Goal: Check status: Check status

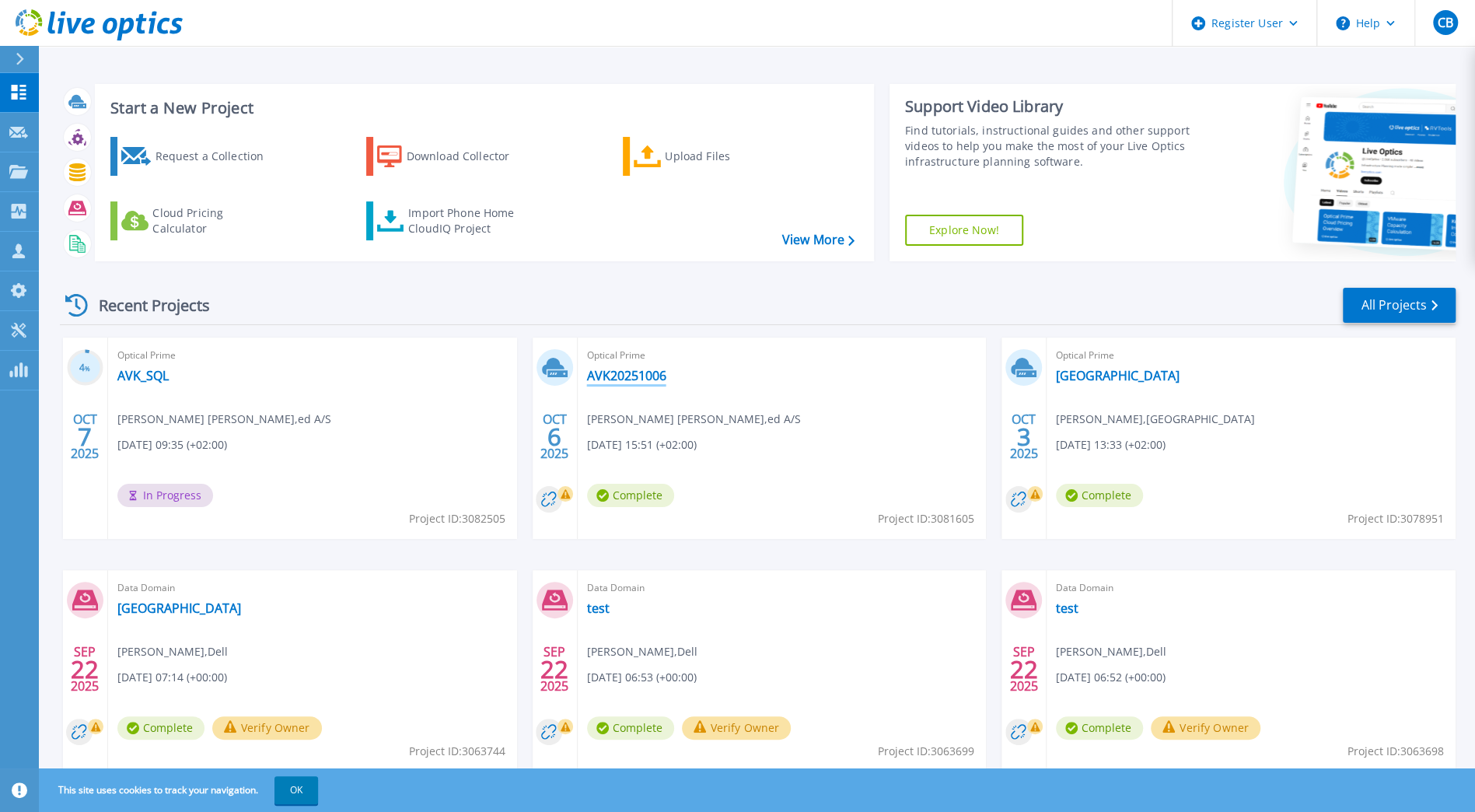
drag, startPoint x: 612, startPoint y: 372, endPoint x: 600, endPoint y: 380, distance: 14.4
click at [612, 372] on link "AVK20251006" at bounding box center [626, 376] width 79 height 16
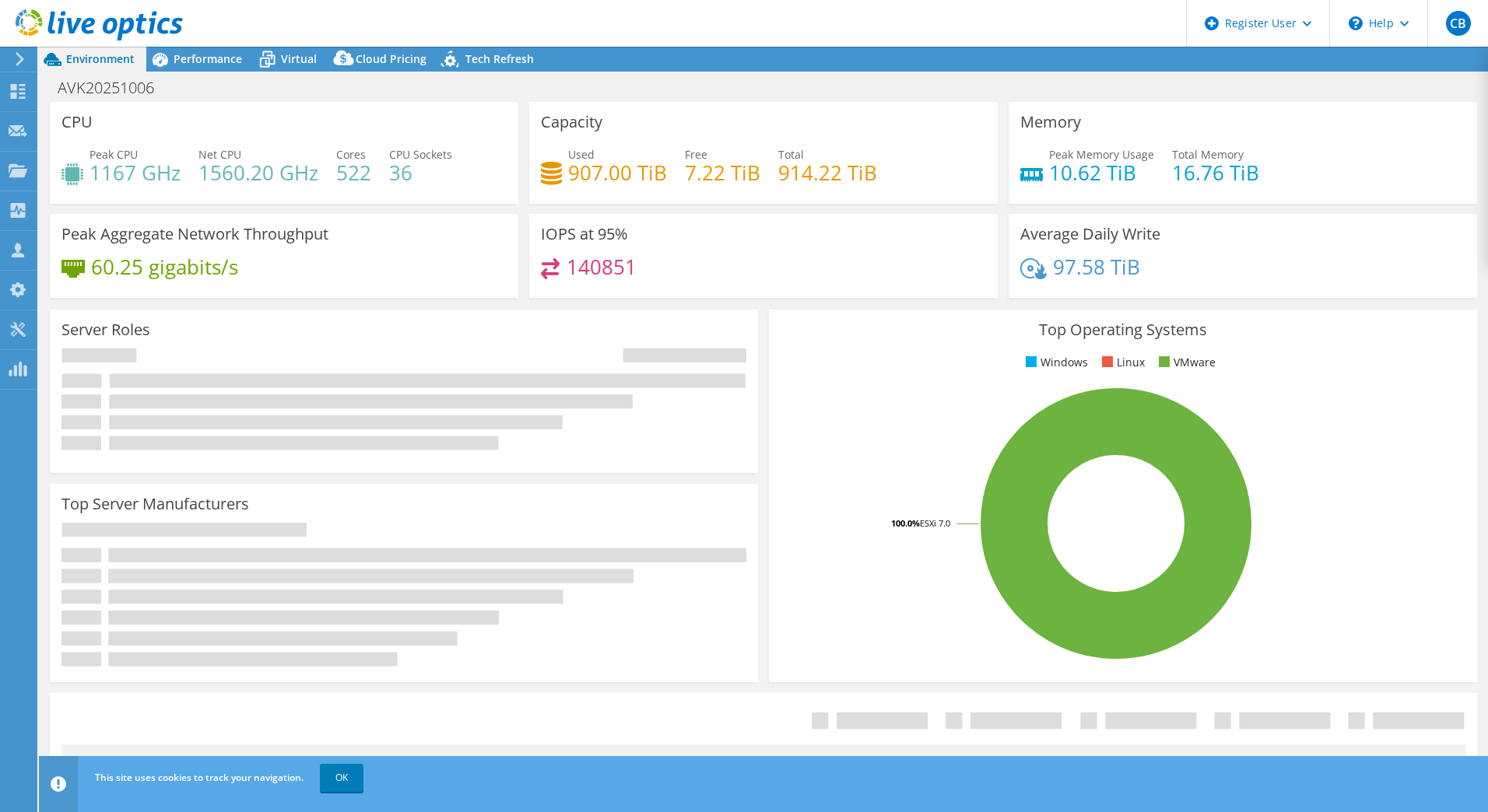
select select "USD"
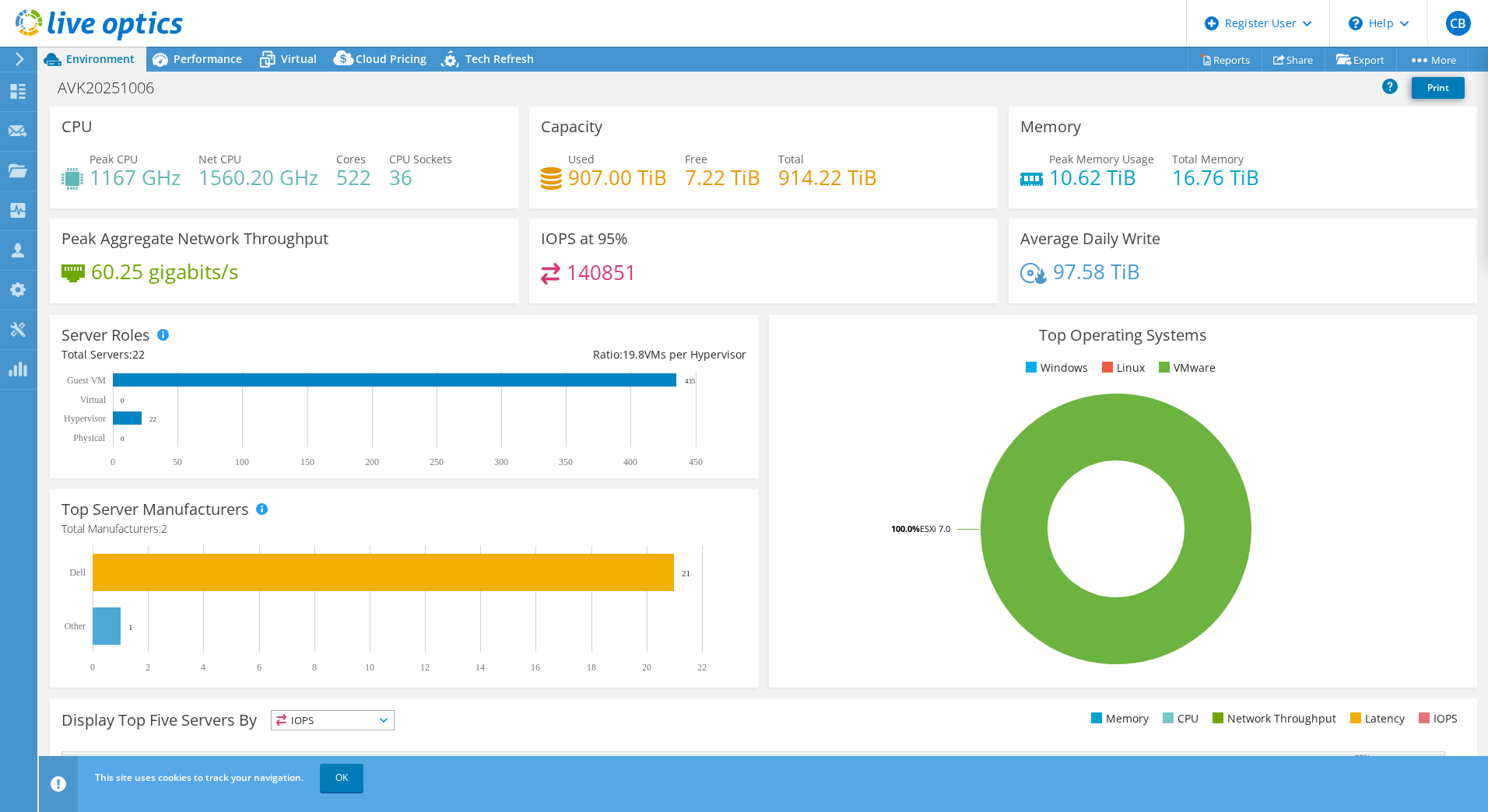
drag, startPoint x: 317, startPoint y: 422, endPoint x: 305, endPoint y: 85, distance: 337.2
click at [308, 55] on span "Virtual" at bounding box center [298, 58] width 36 height 15
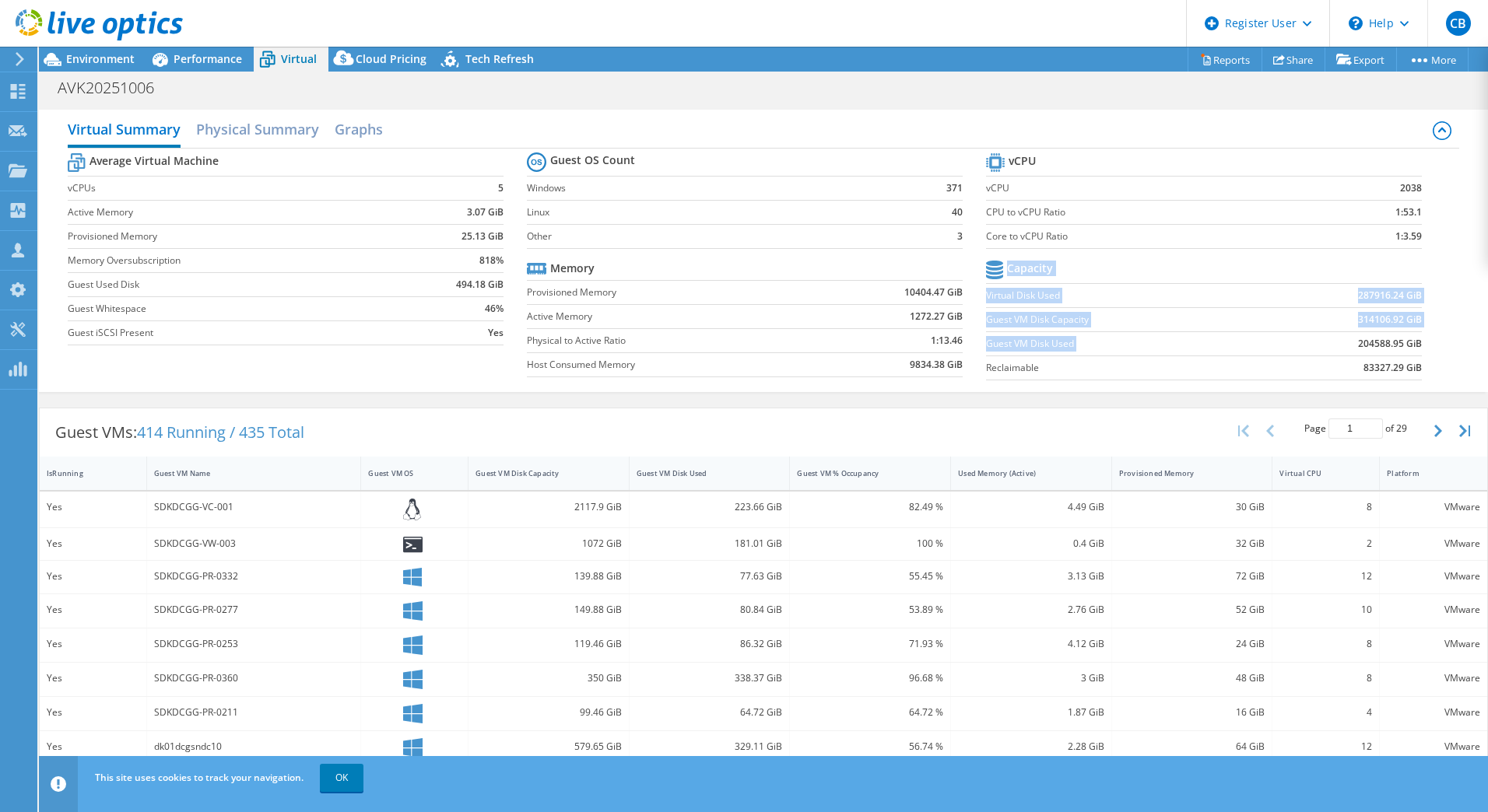
drag, startPoint x: 1347, startPoint y: 341, endPoint x: 1410, endPoint y: 344, distance: 63.1
click at [1410, 344] on section "vCPU vCPU 2038 CPU to vCPU Ratio 1:53.1 Core to vCPU Ratio 1:3.59 Capacity Virt…" at bounding box center [1215, 268] width 459 height 239
click at [119, 62] on span "Environment" at bounding box center [100, 58] width 69 height 15
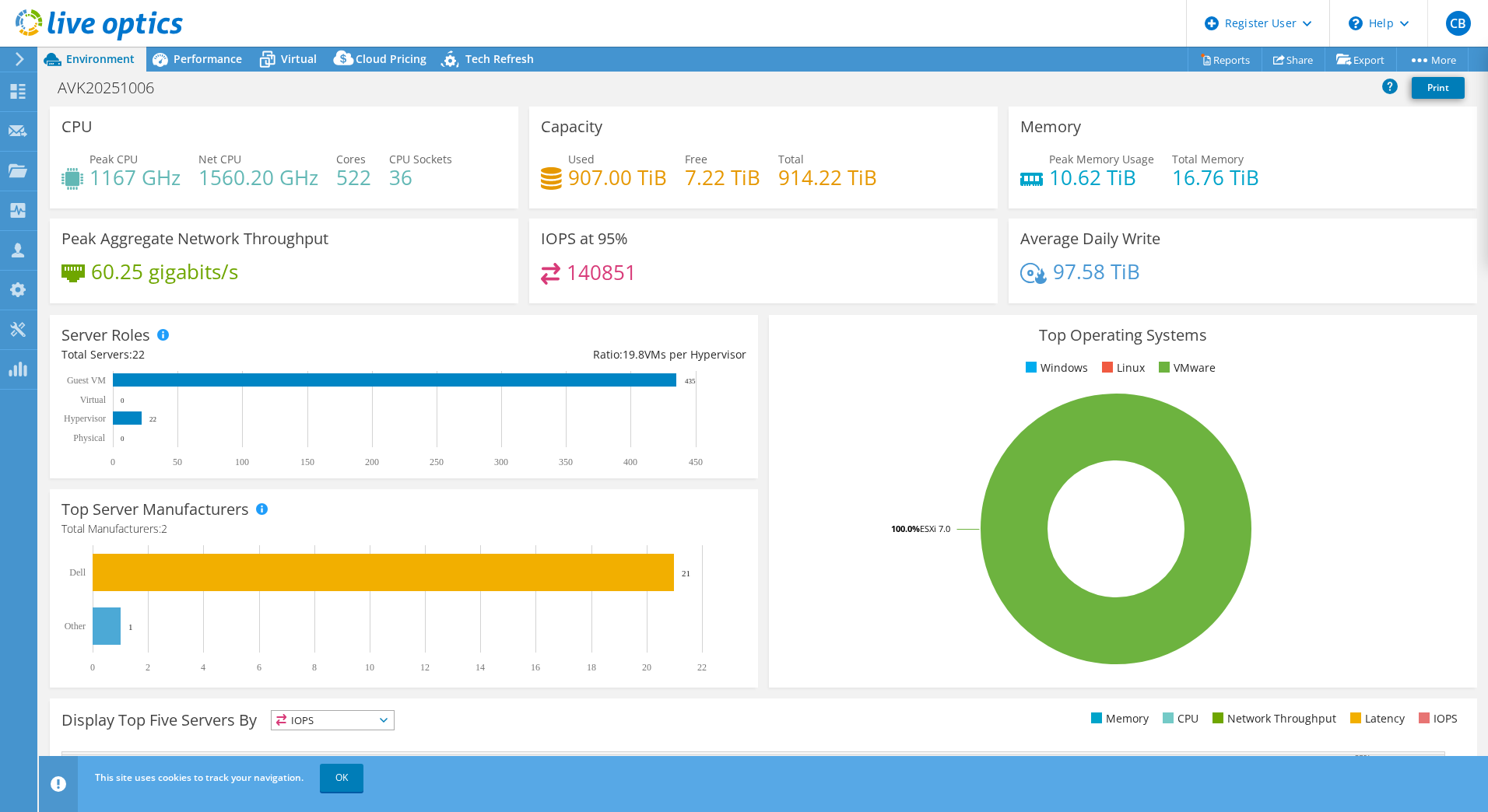
click at [89, 30] on icon at bounding box center [99, 25] width 167 height 32
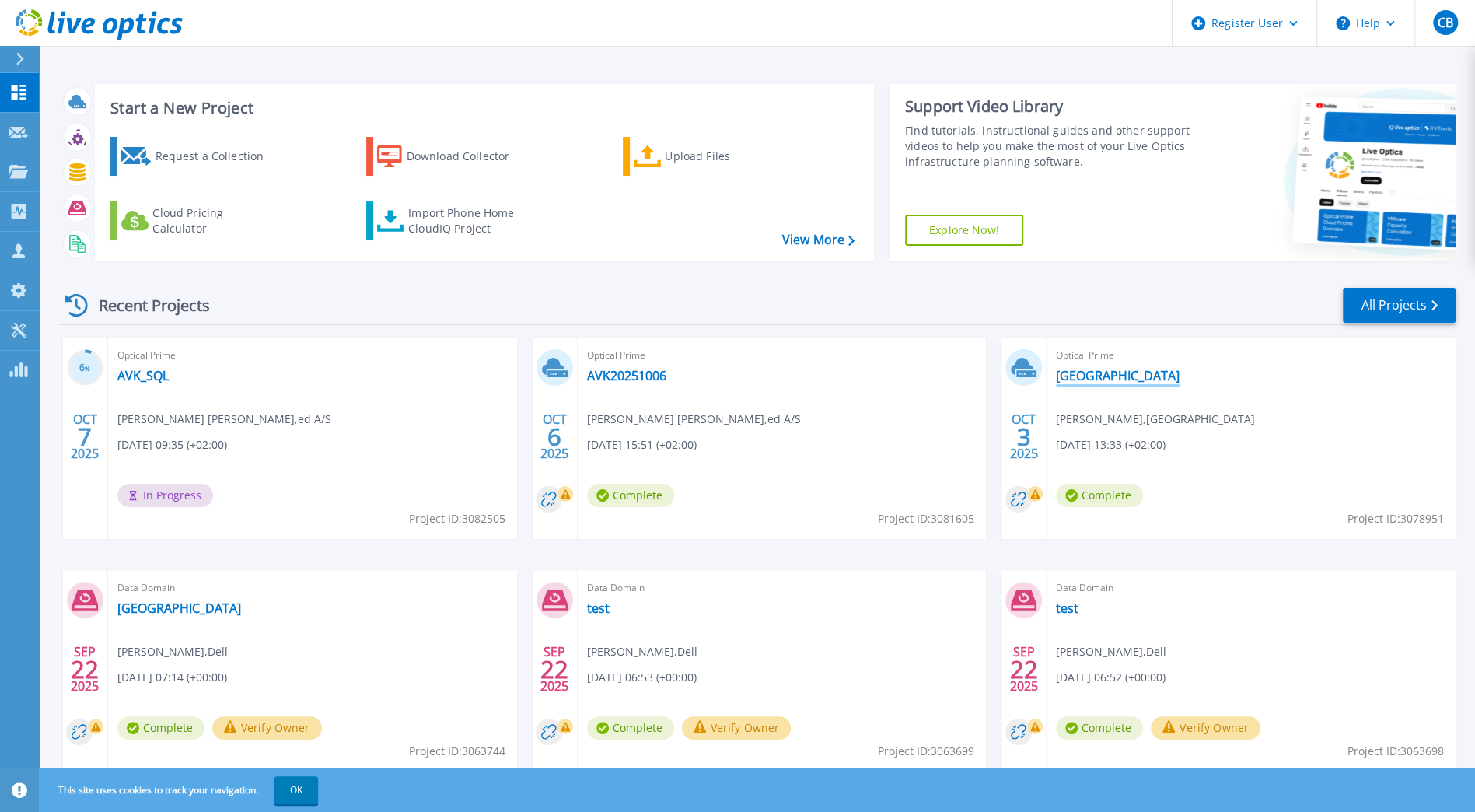
click at [1126, 373] on link "Slagelse Kommune" at bounding box center [1118, 376] width 124 height 16
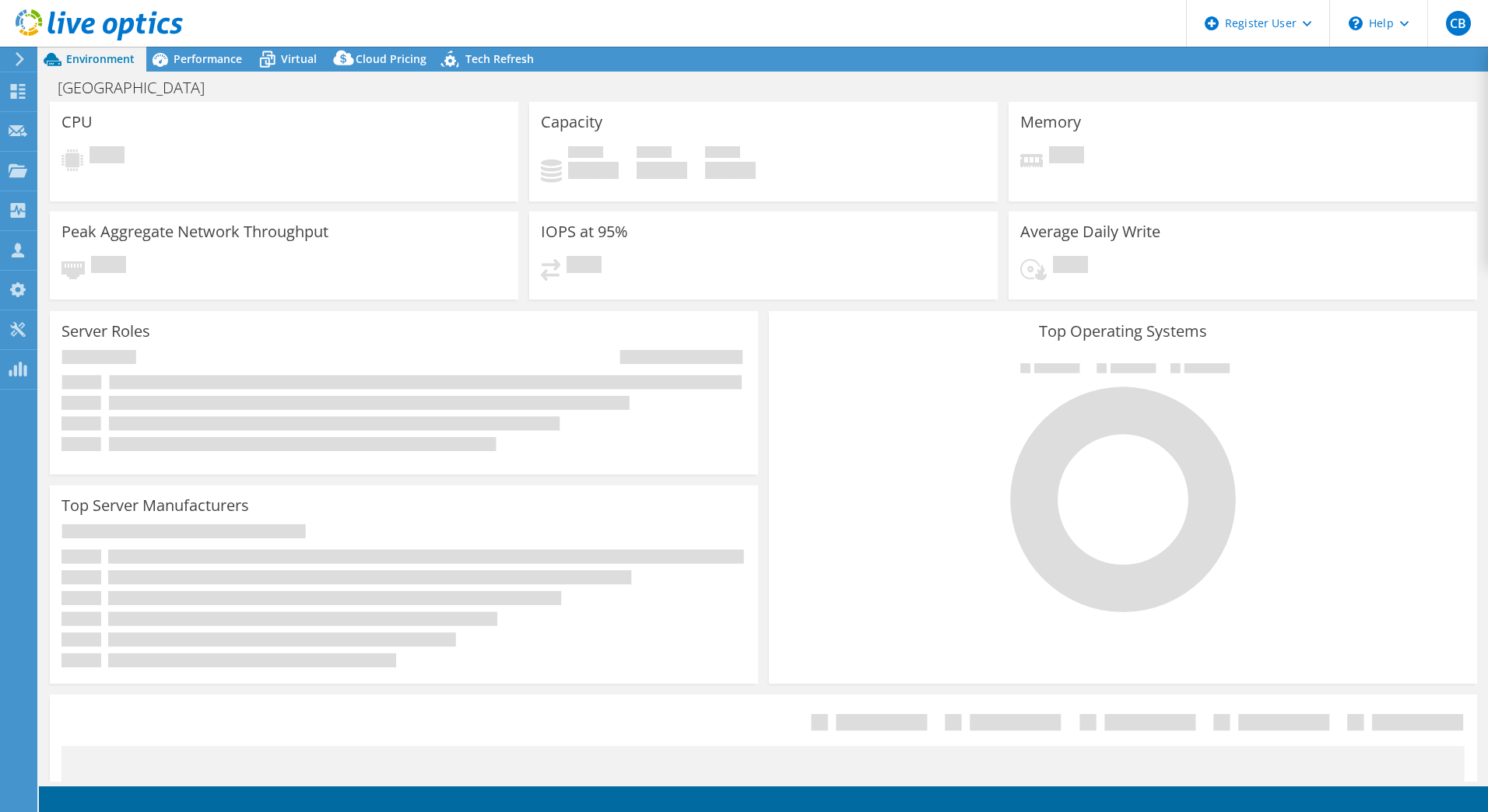
select select "USD"
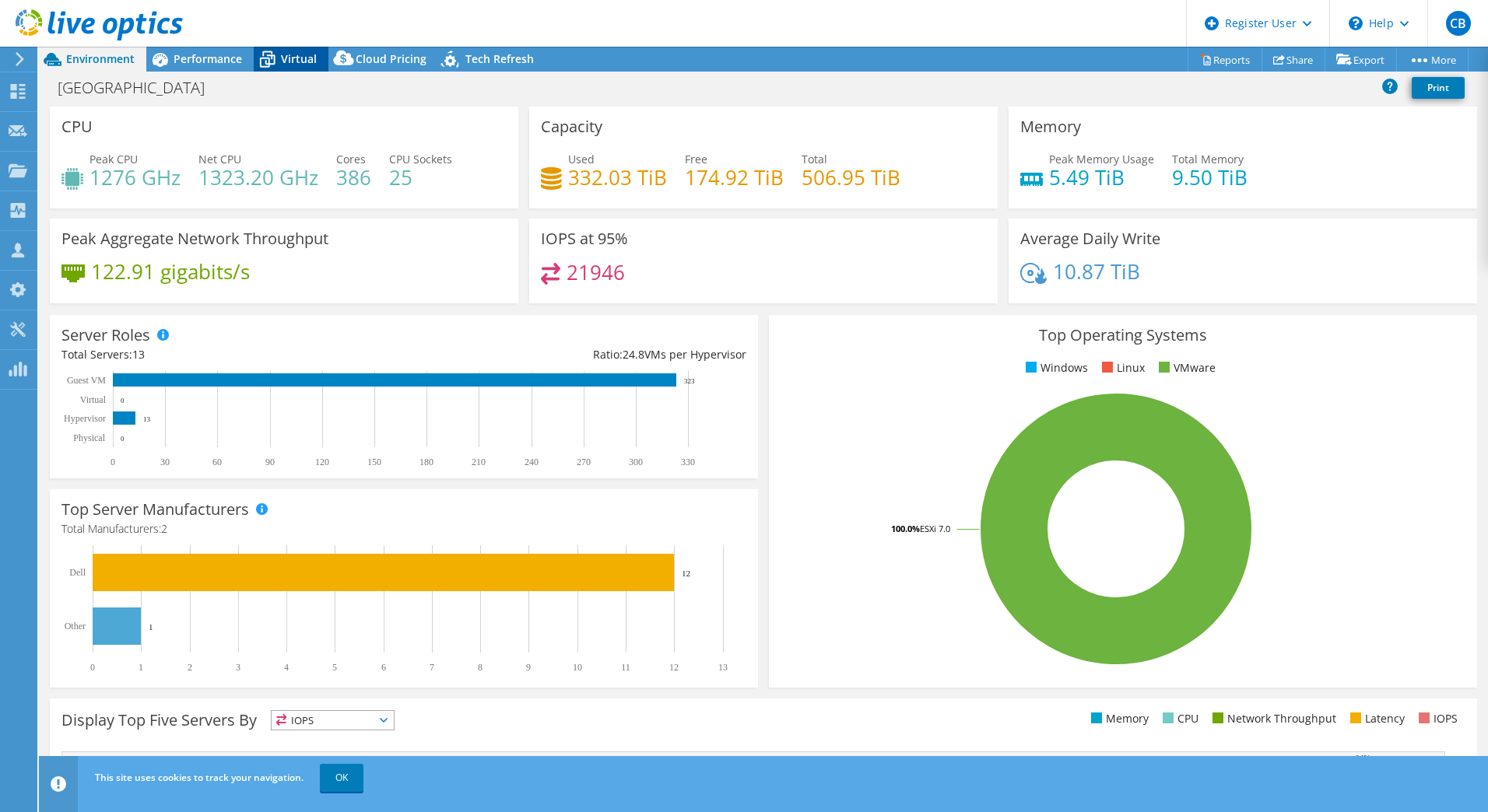
click at [301, 65] on span "Virtual" at bounding box center [298, 58] width 36 height 15
